Goal: Find specific page/section: Find specific page/section

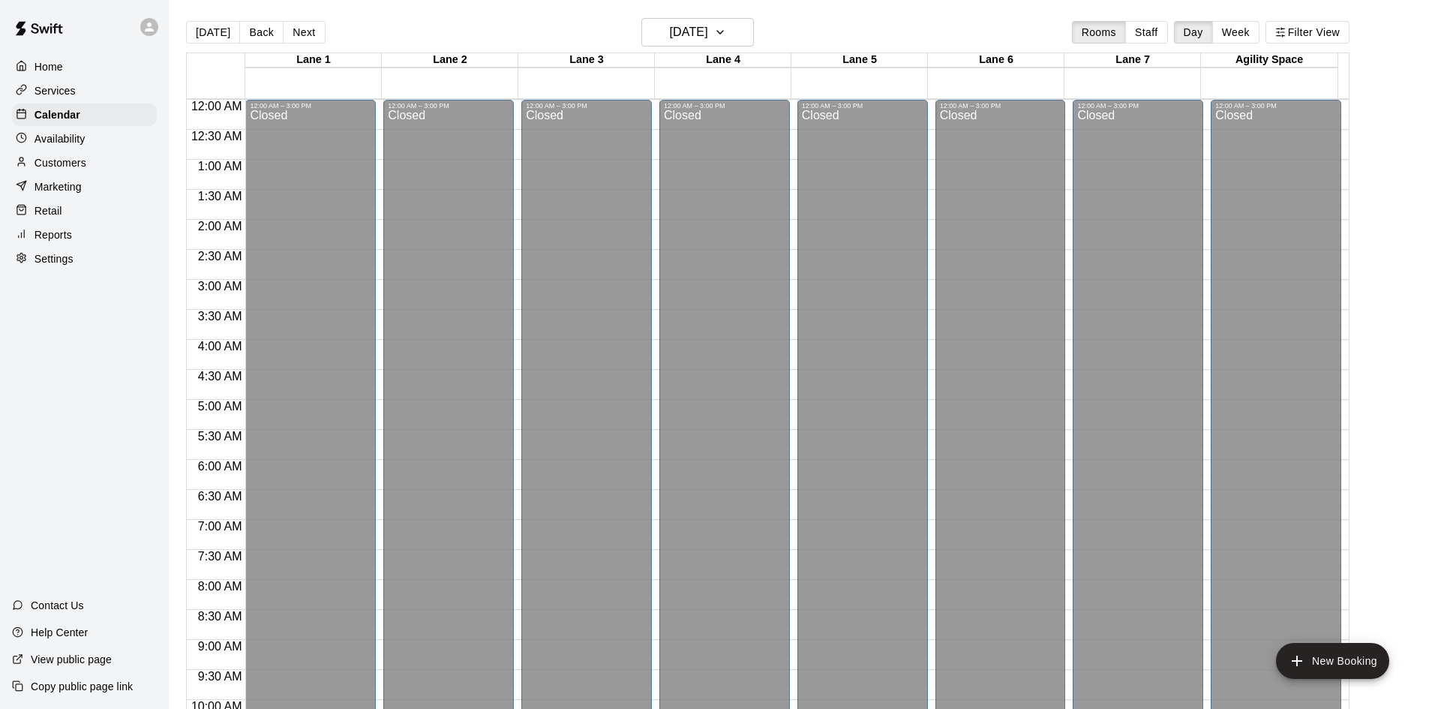
scroll to position [708, 0]
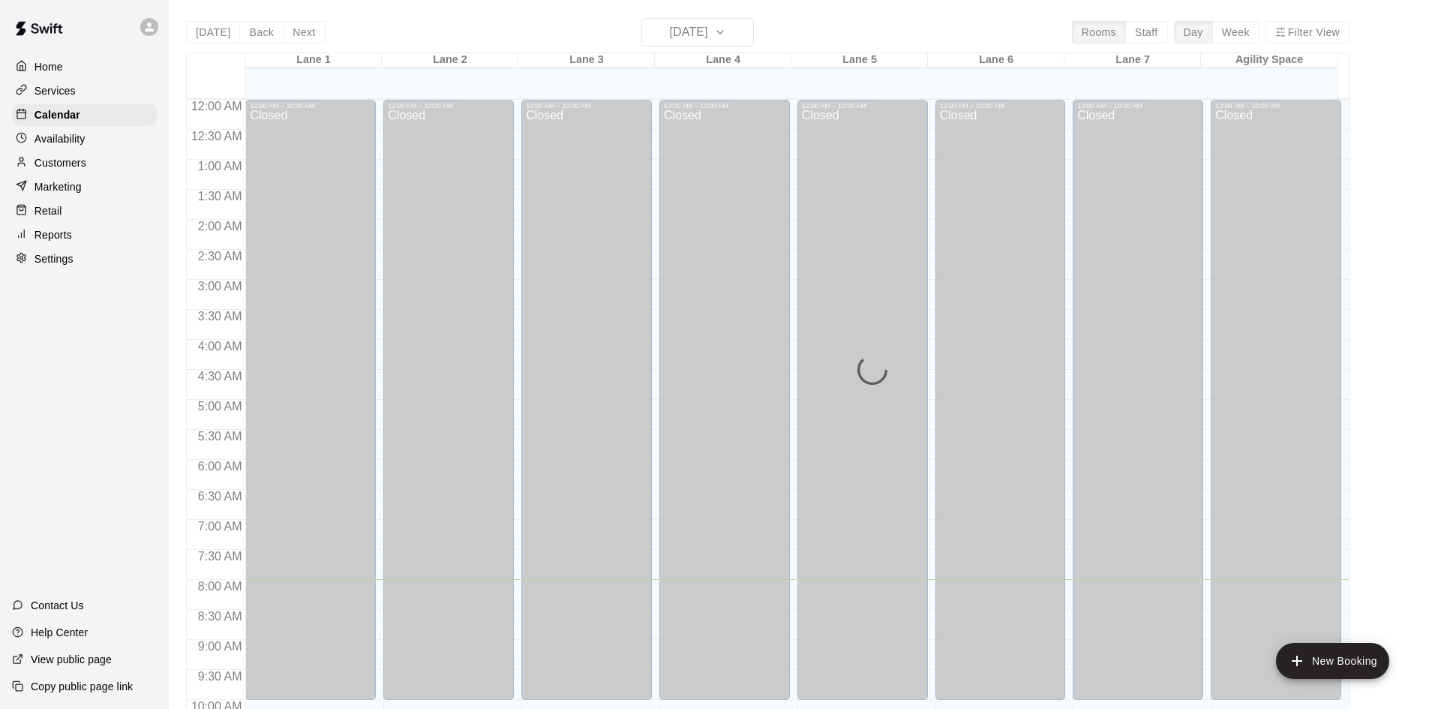
scroll to position [480, 0]
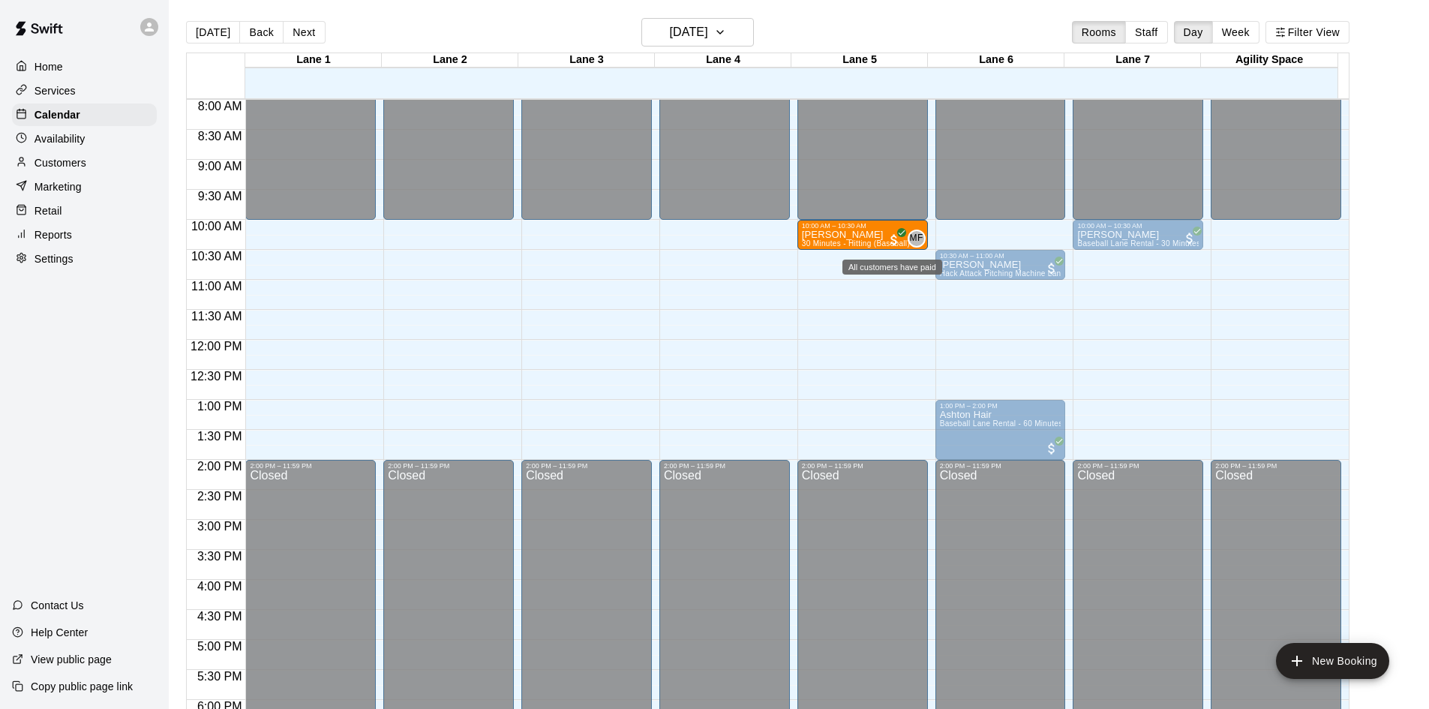
drag, startPoint x: 986, startPoint y: 234, endPoint x: 891, endPoint y: 239, distance: 95.4
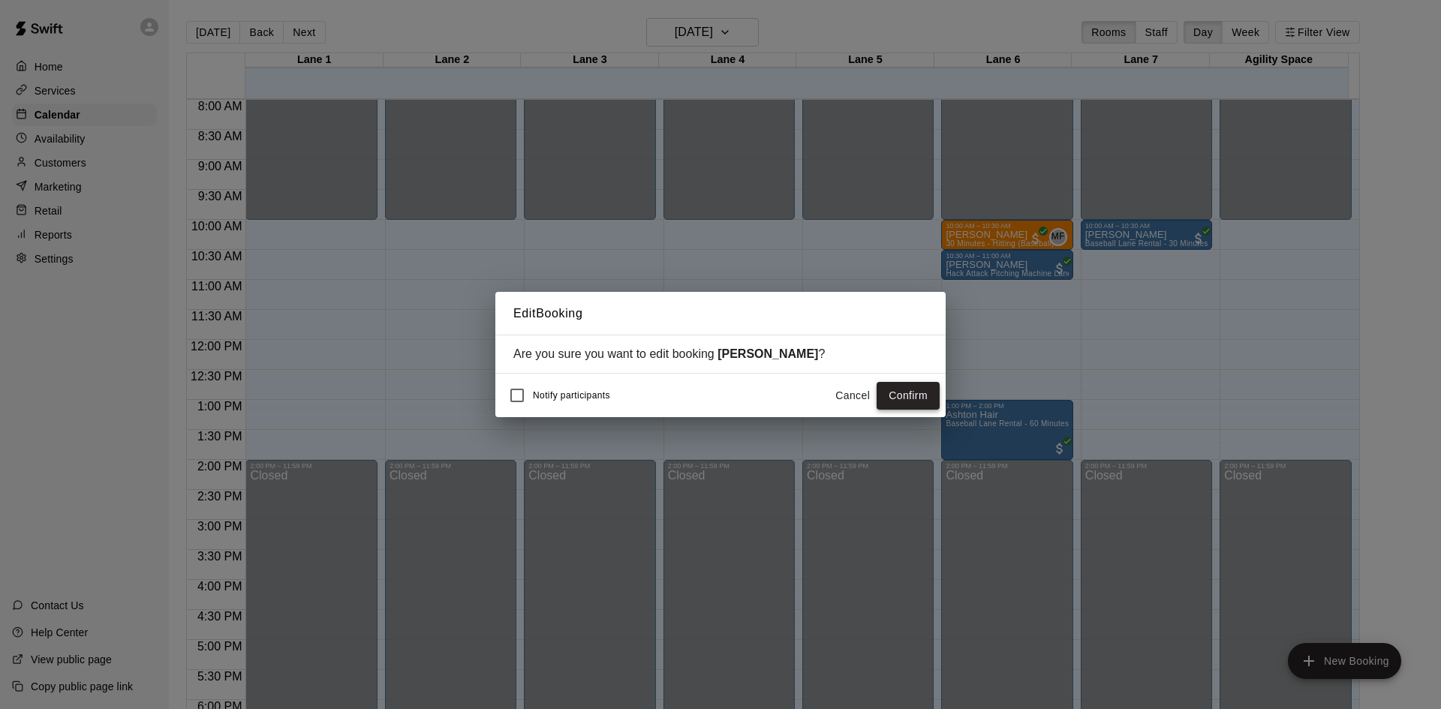
click at [892, 399] on button "Confirm" at bounding box center [907, 396] width 63 height 28
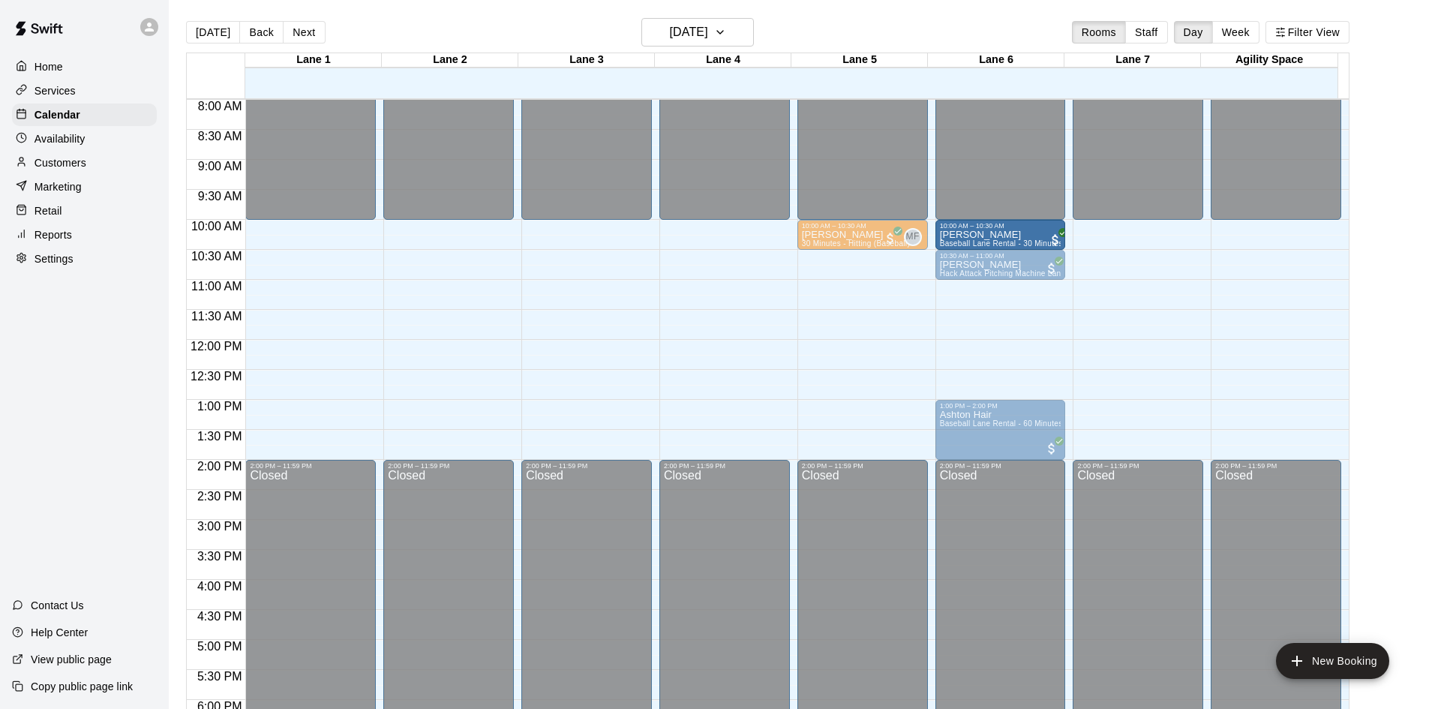
drag, startPoint x: 1134, startPoint y: 240, endPoint x: 981, endPoint y: 251, distance: 154.2
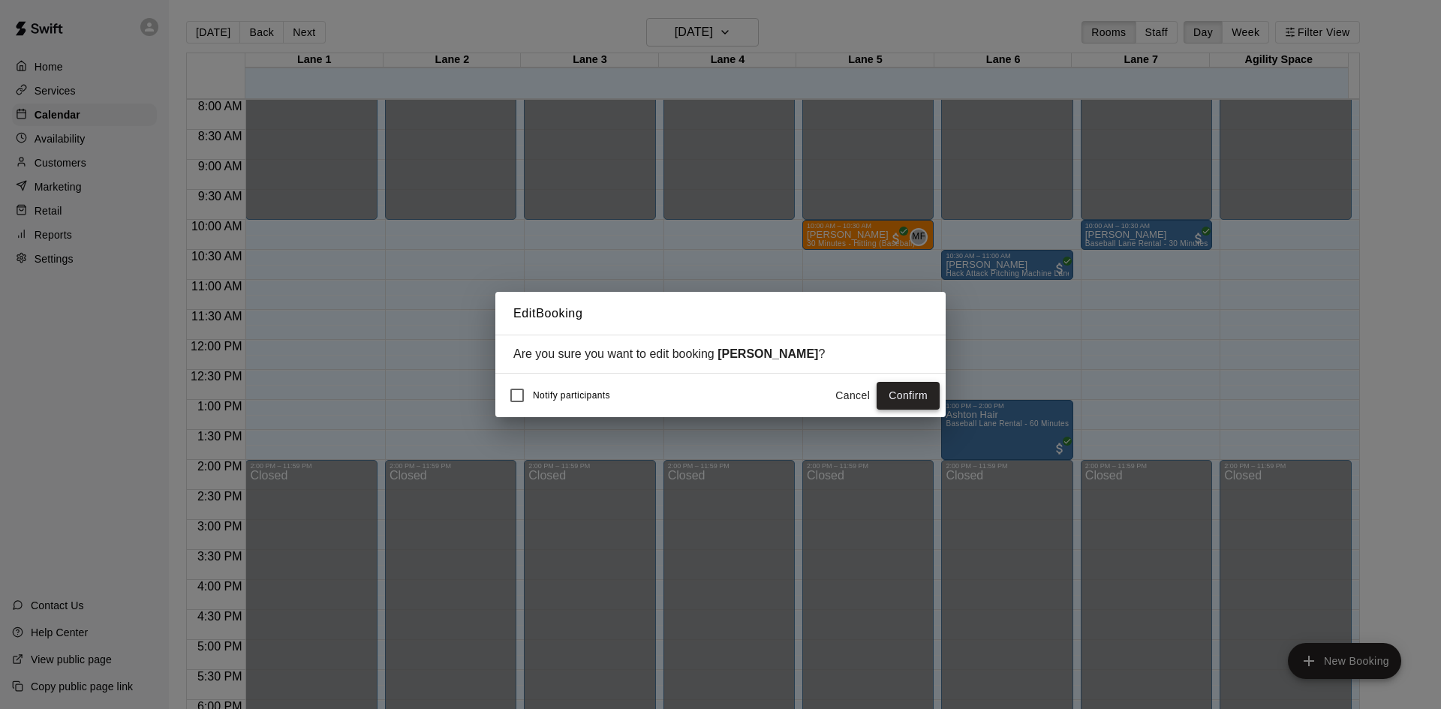
click at [900, 397] on button "Confirm" at bounding box center [907, 396] width 63 height 28
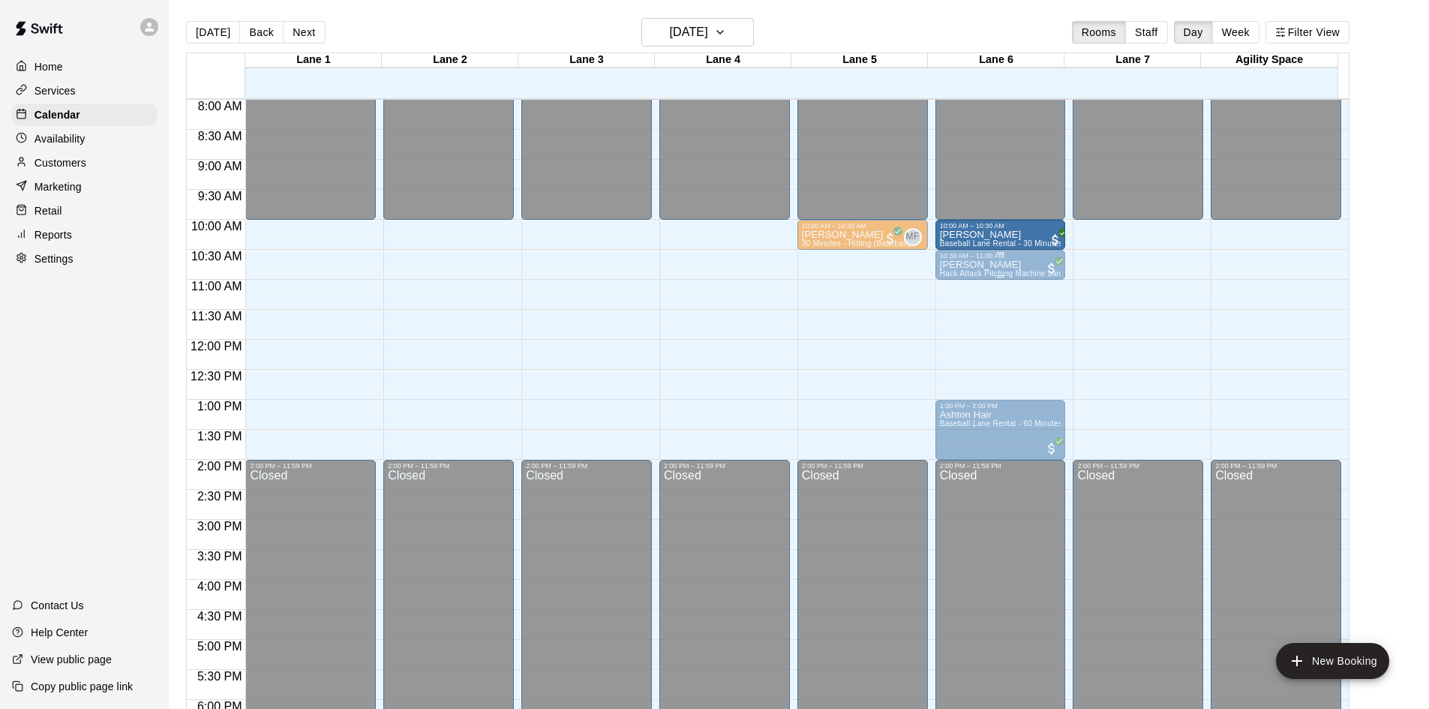
drag, startPoint x: 1135, startPoint y: 241, endPoint x: 1027, endPoint y: 253, distance: 108.7
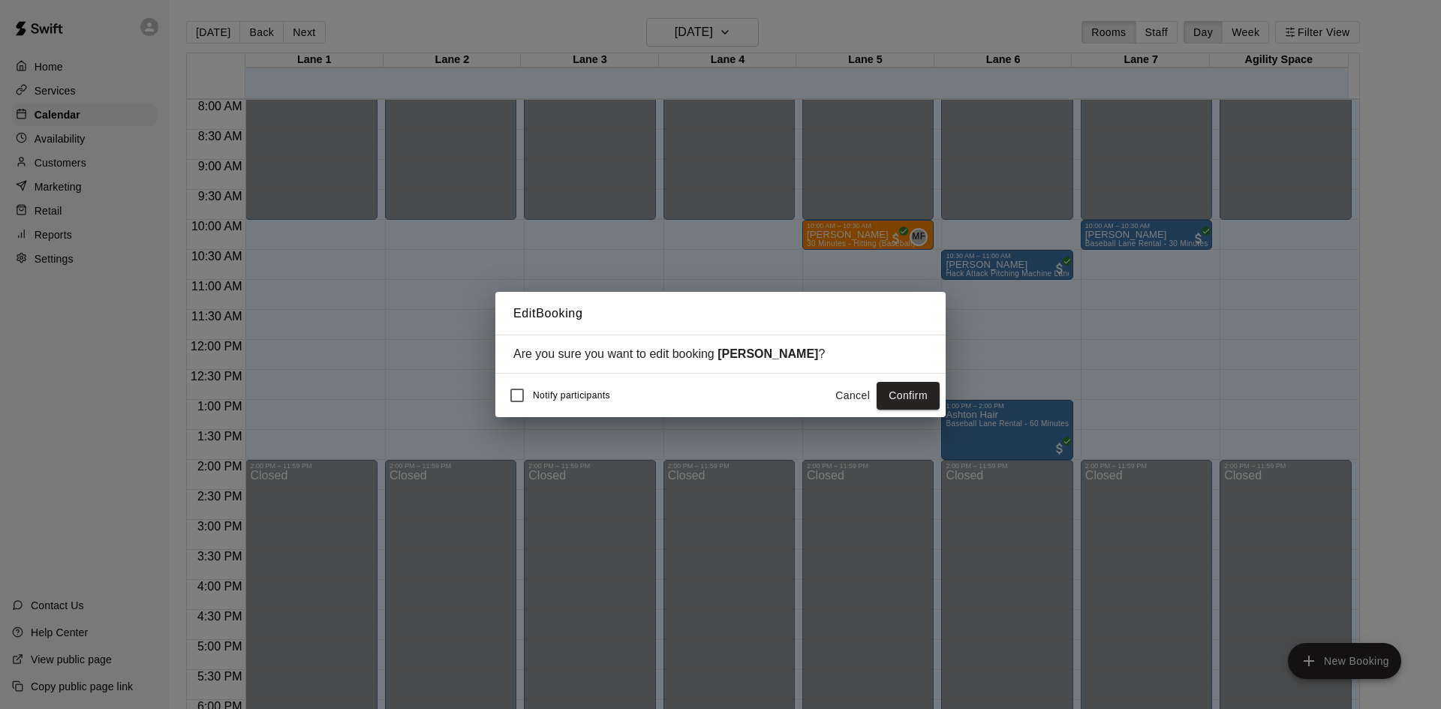
click at [906, 395] on button "Confirm" at bounding box center [907, 396] width 63 height 28
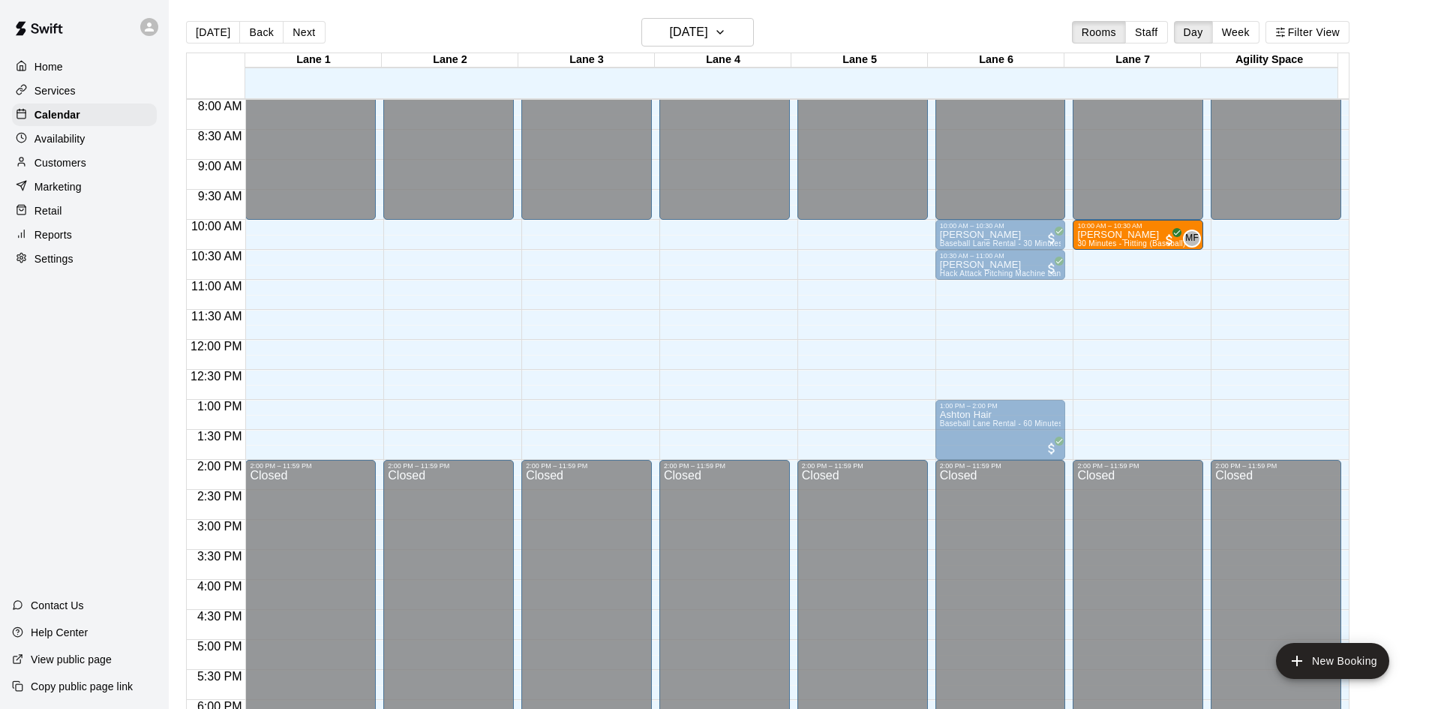
drag, startPoint x: 837, startPoint y: 236, endPoint x: 1104, endPoint y: 246, distance: 268.0
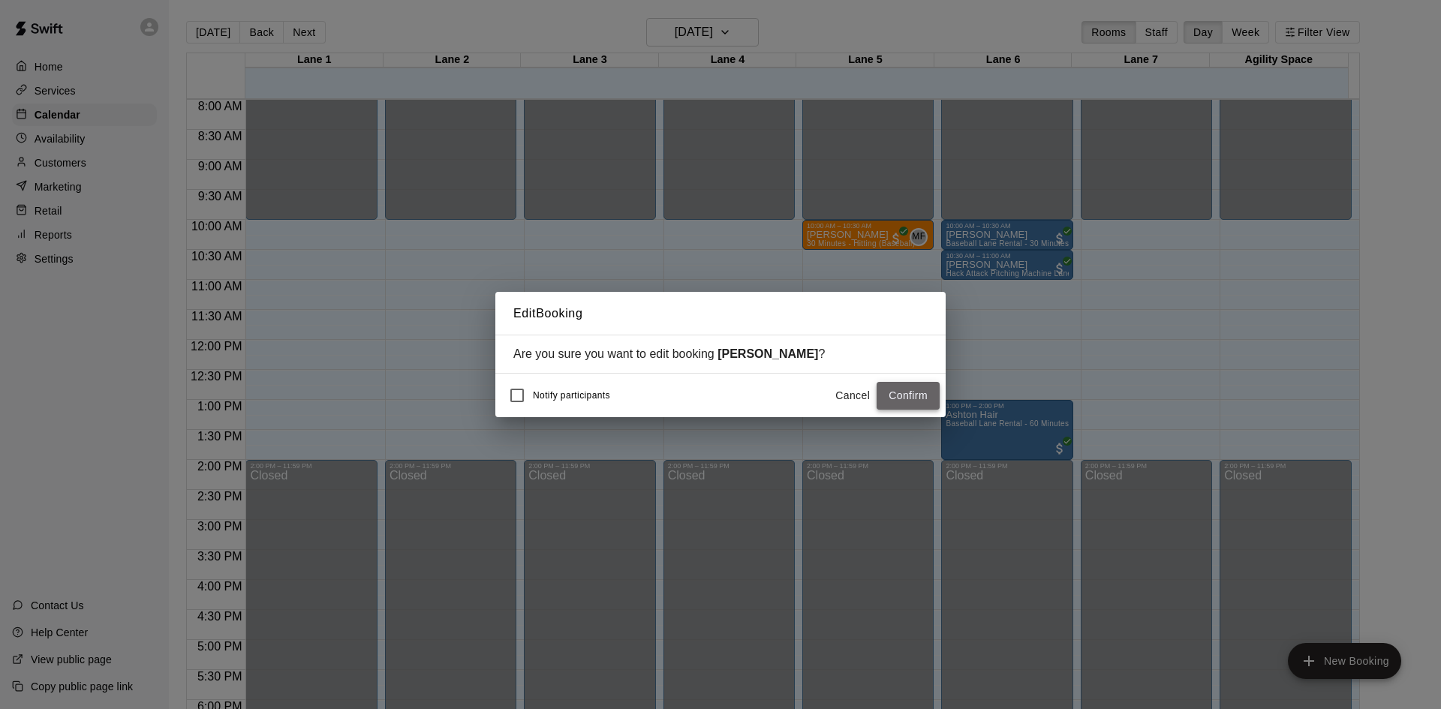
click at [915, 401] on button "Confirm" at bounding box center [907, 396] width 63 height 28
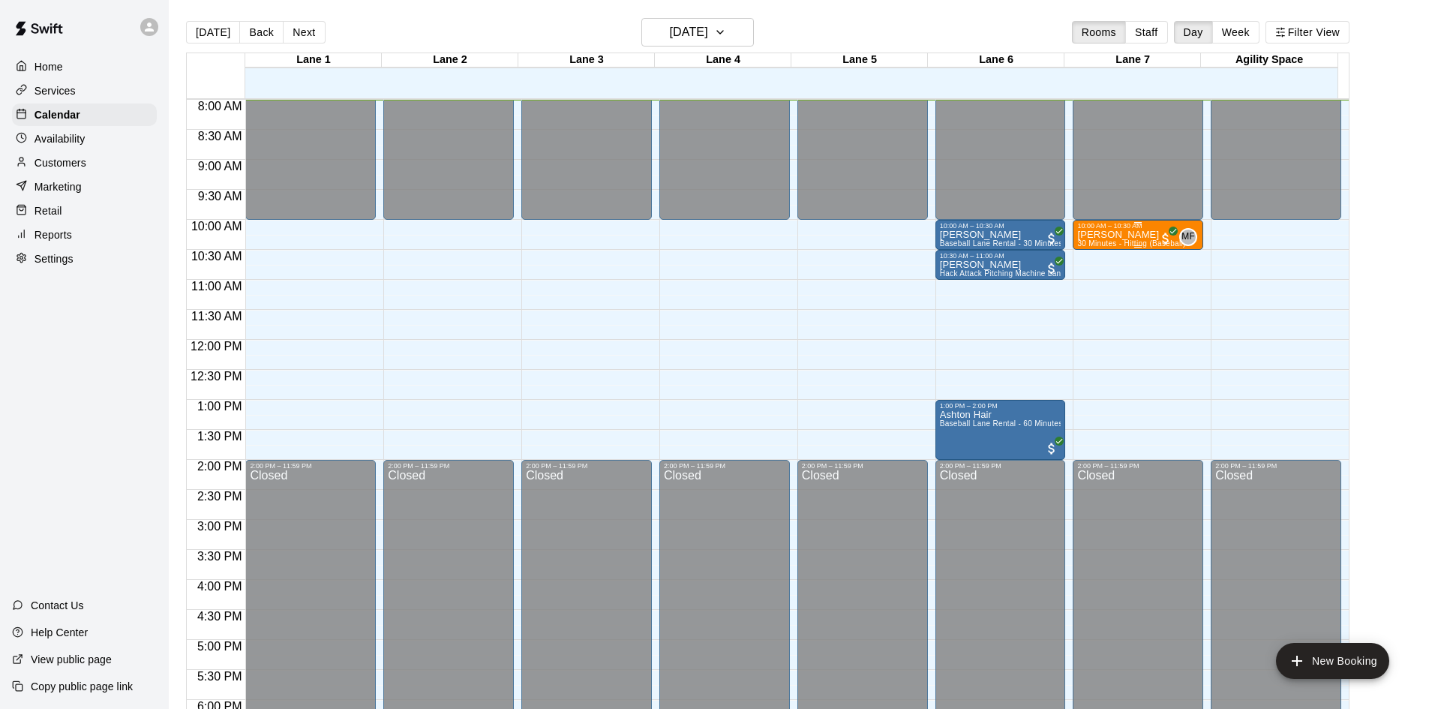
click at [1119, 241] on div "Lucas Pendilhe 30 Minutes - Hitting (Baseball)" at bounding box center [1131, 584] width 108 height 709
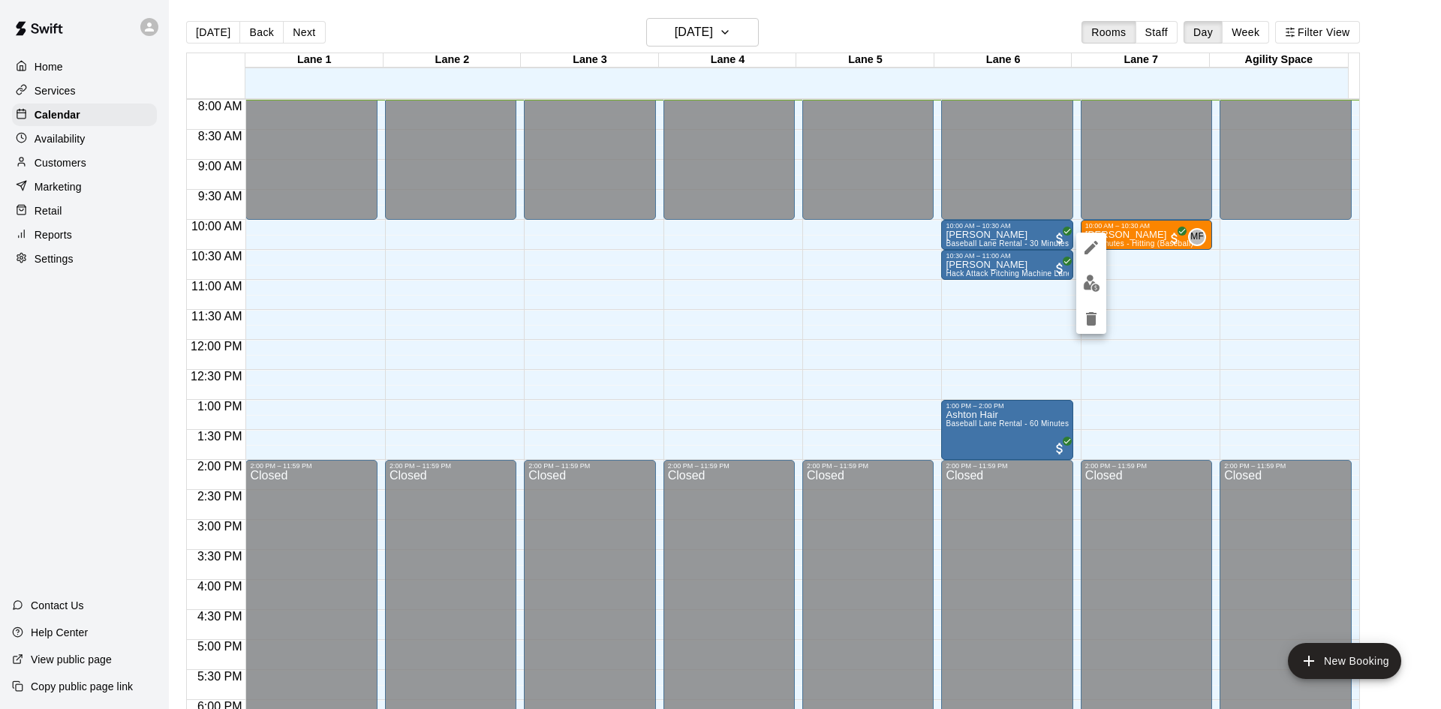
click at [1101, 284] on button "edit" at bounding box center [1091, 283] width 30 height 29
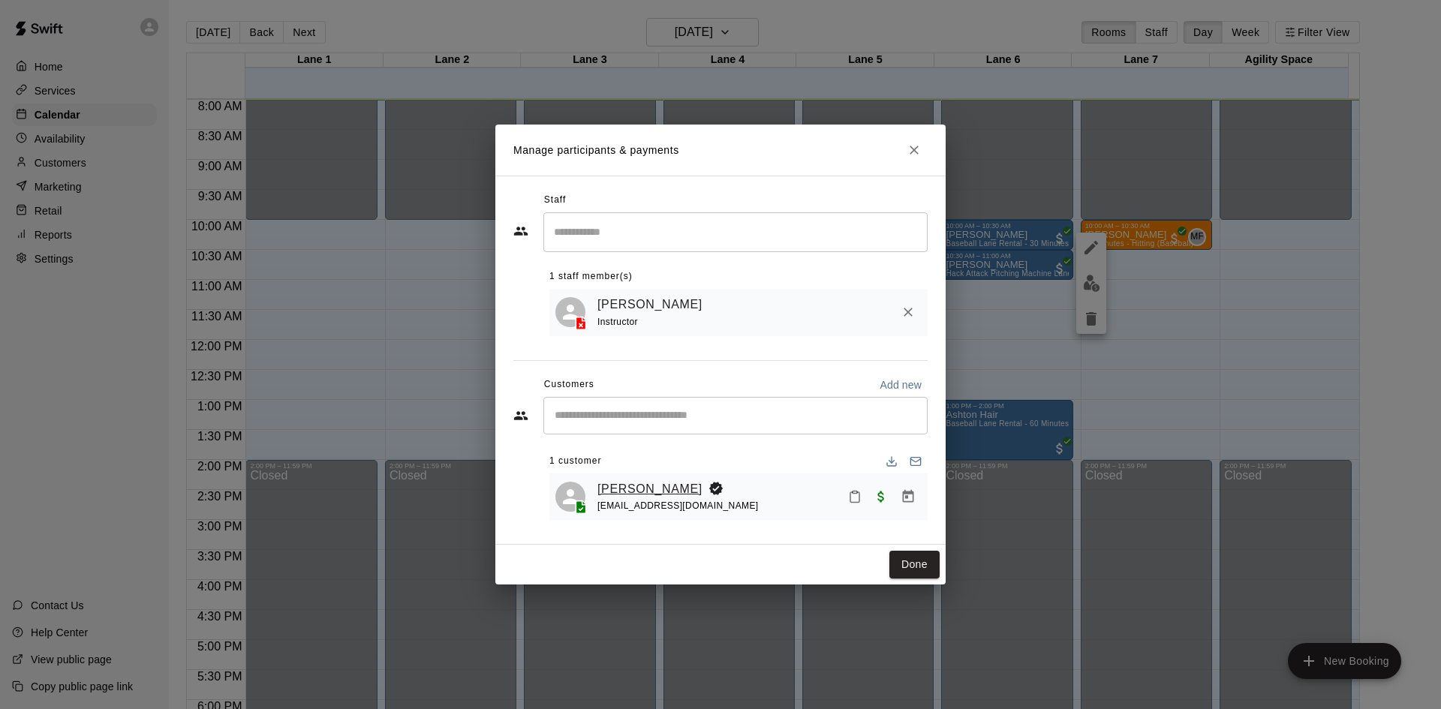
click at [641, 481] on link "Lucas Pendilhe" at bounding box center [649, 489] width 105 height 20
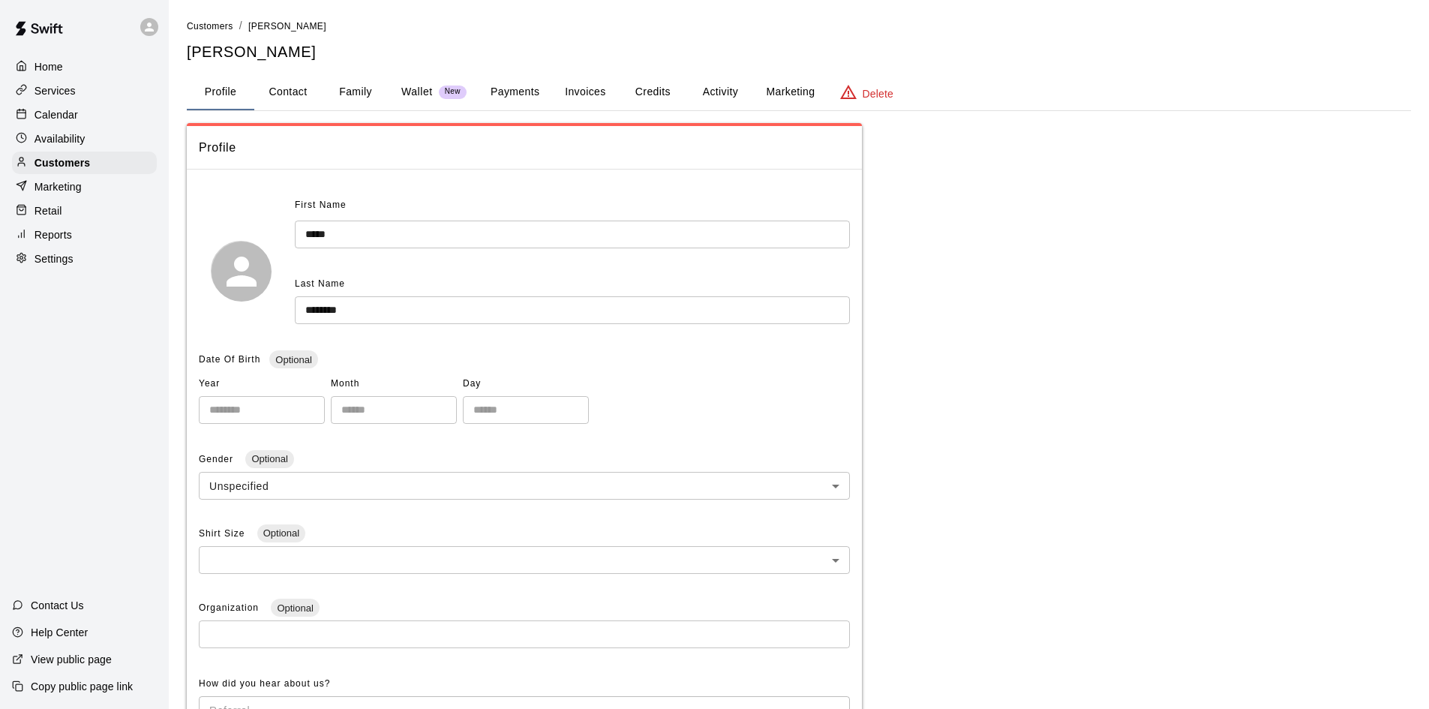
click at [336, 90] on button "Family" at bounding box center [356, 92] width 68 height 36
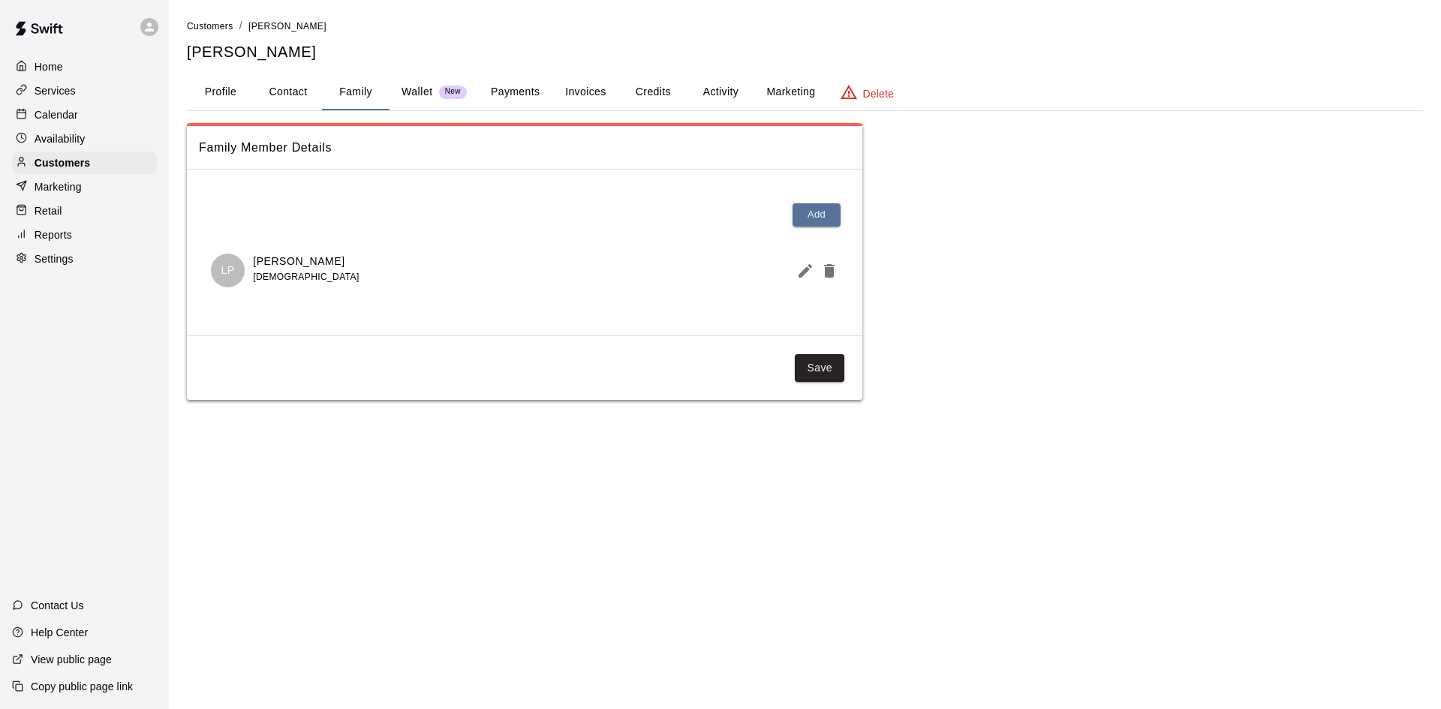
click at [56, 112] on p "Calendar" at bounding box center [57, 114] width 44 height 15
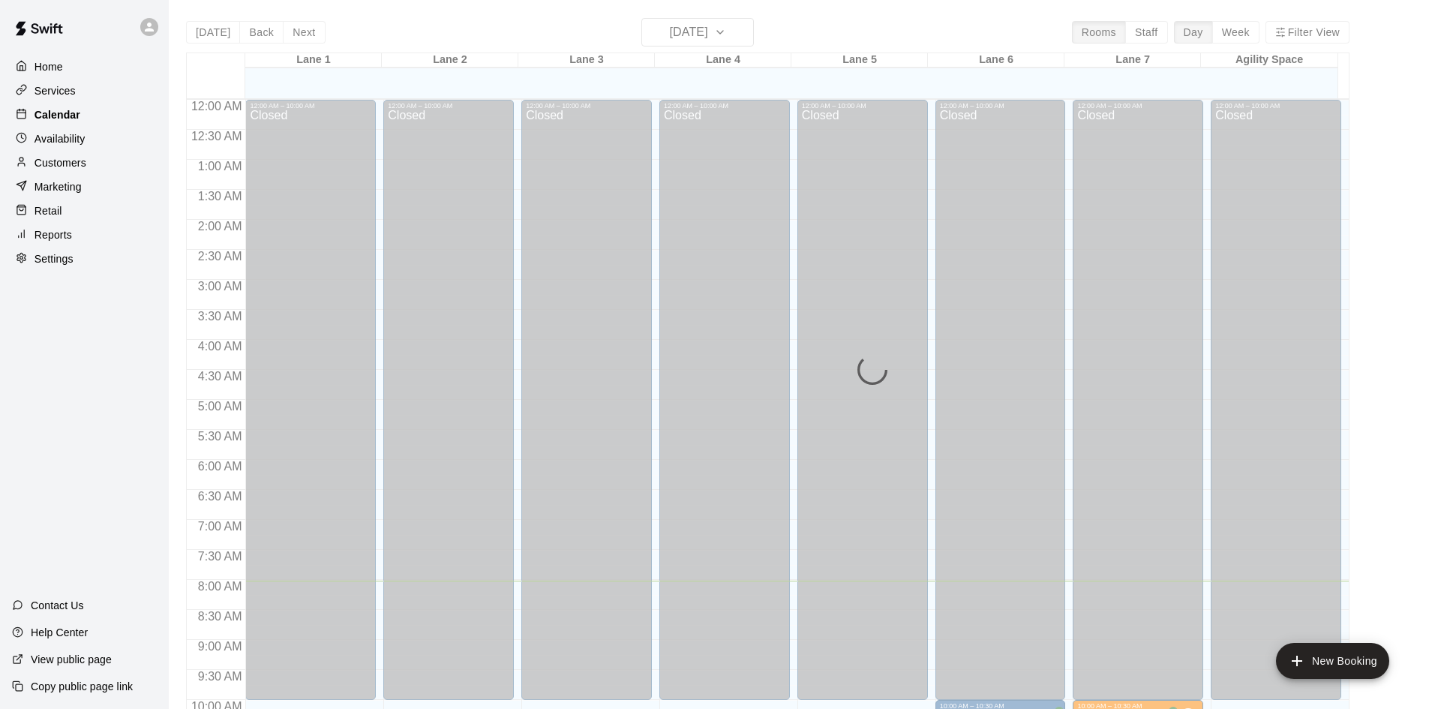
scroll to position [482, 0]
